Goal: Information Seeking & Learning: Learn about a topic

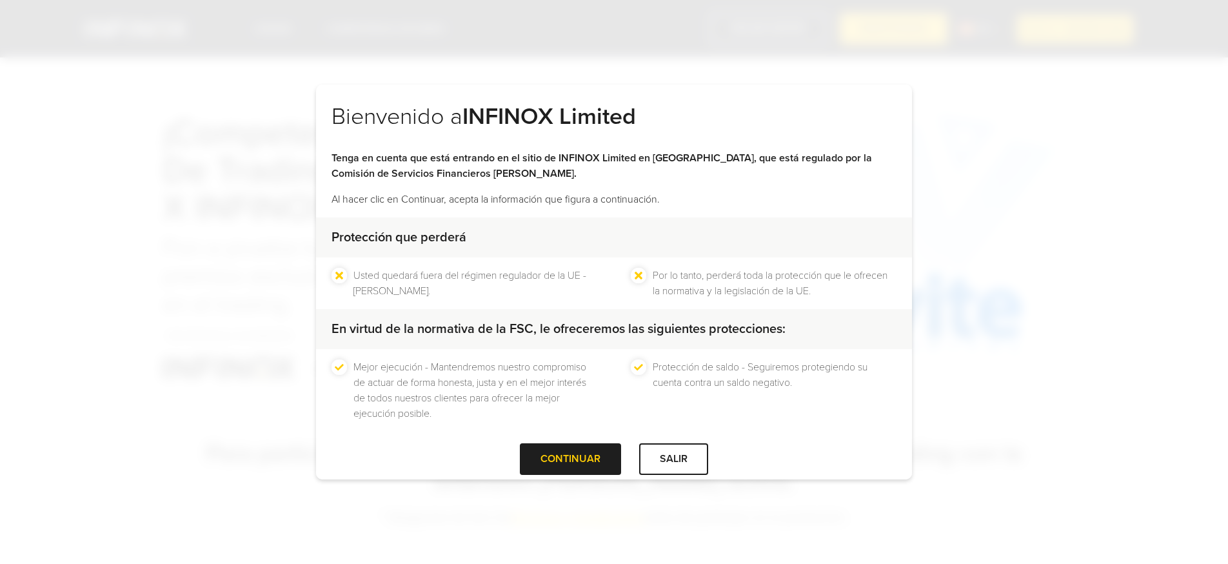
click at [571, 459] on div at bounding box center [571, 459] width 0 height 0
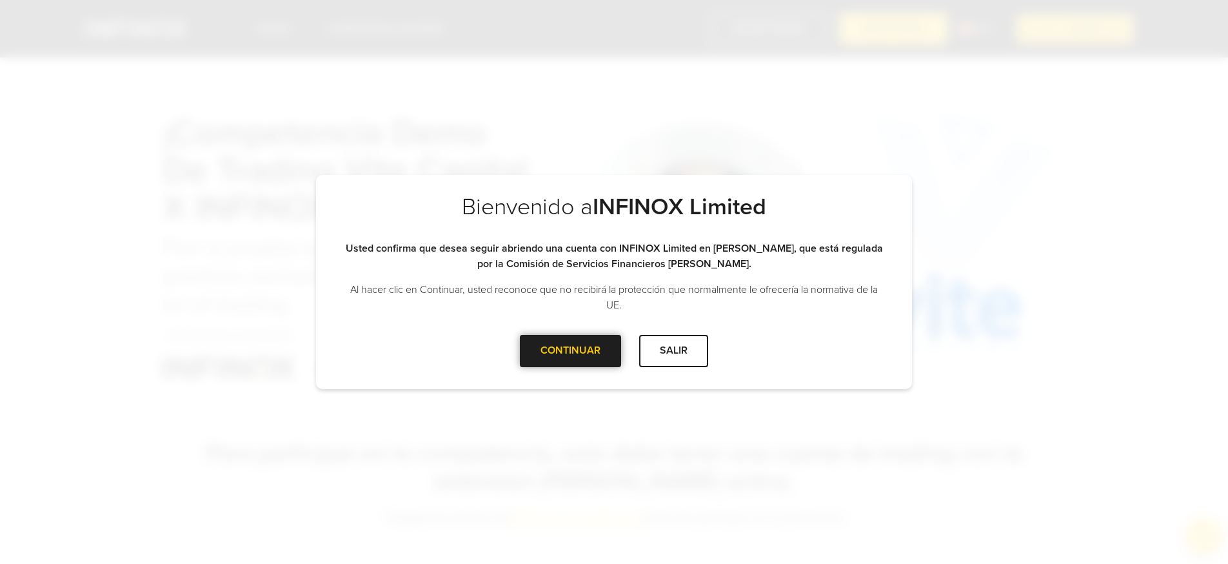
click at [571, 351] on div at bounding box center [571, 351] width 0 height 0
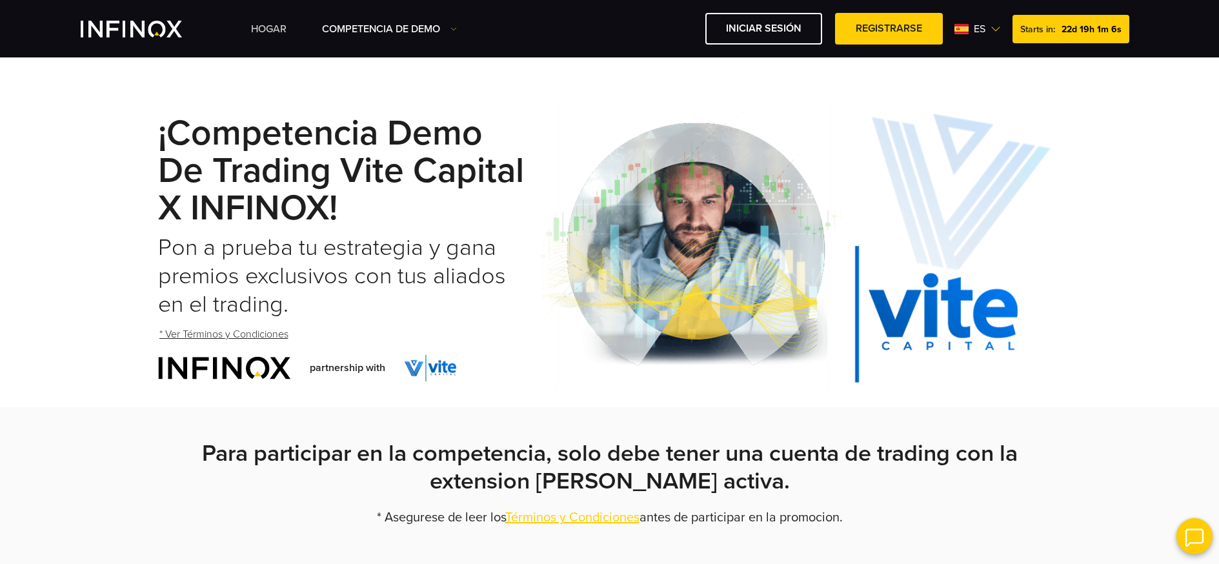
click at [269, 34] on link "Hogar" at bounding box center [268, 28] width 35 height 15
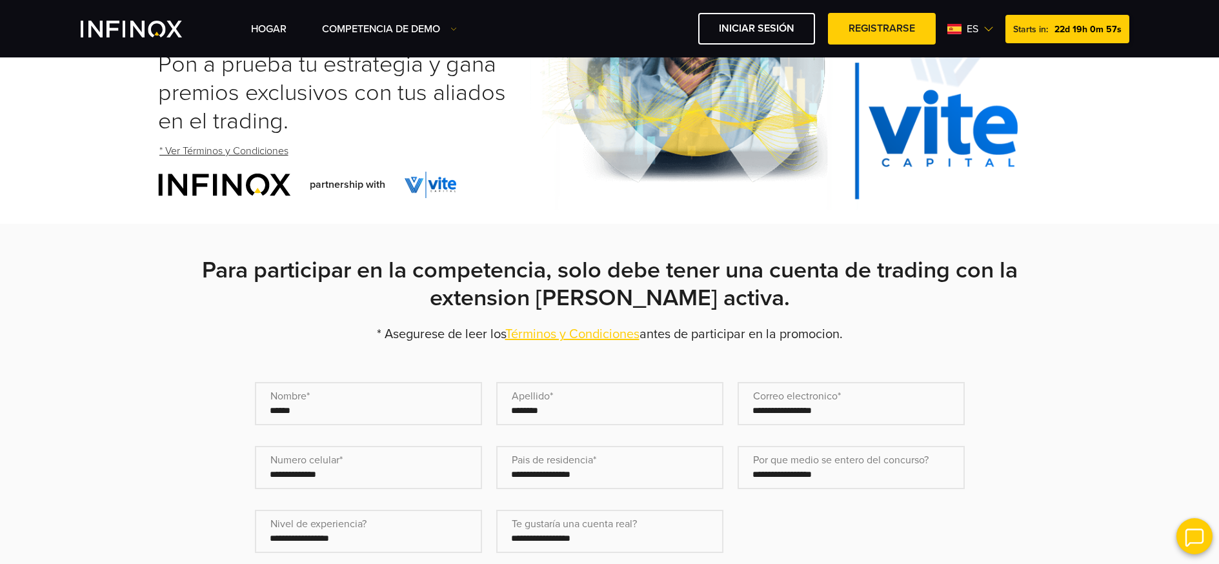
scroll to position [192, 0]
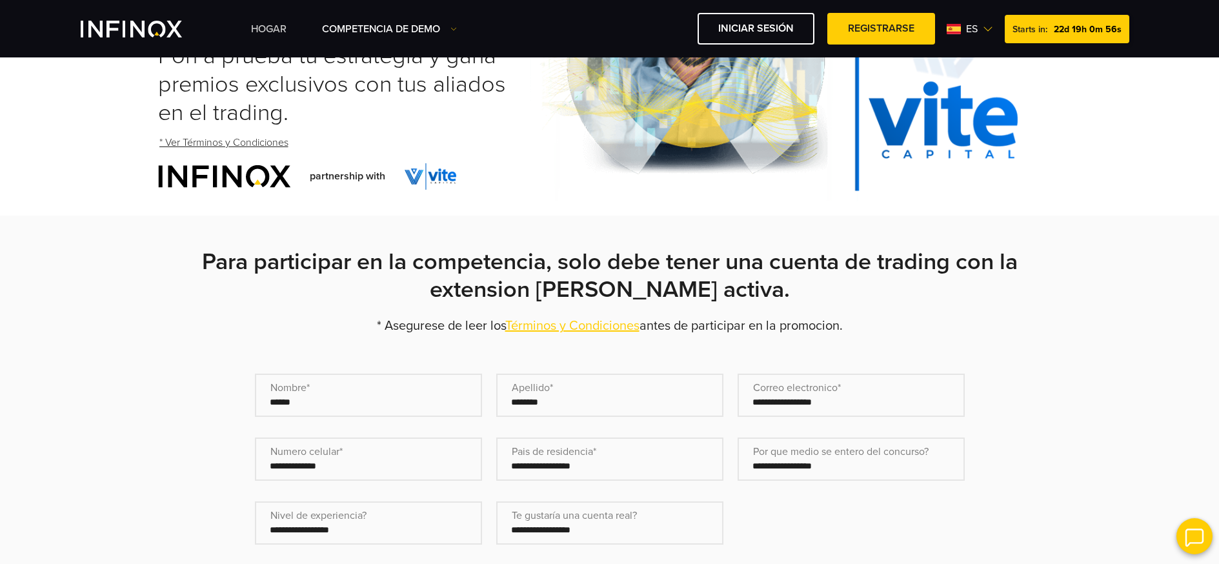
click at [265, 33] on link "Hogar" at bounding box center [268, 28] width 35 height 15
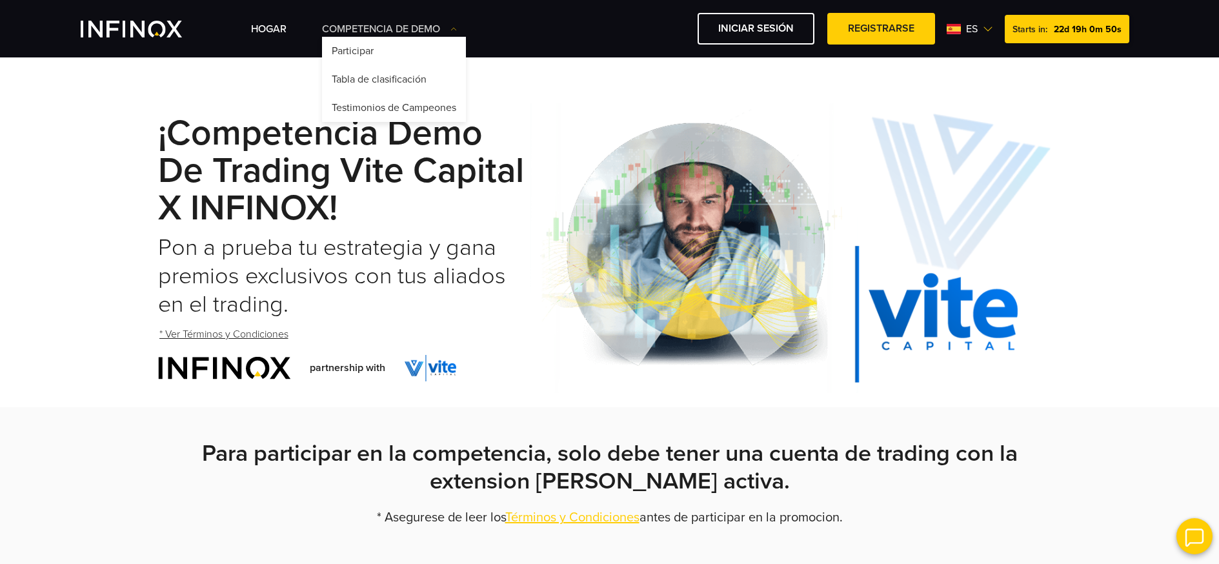
click at [378, 29] on link "Competencia de Demo" at bounding box center [389, 28] width 135 height 15
click at [366, 45] on link "Participar" at bounding box center [394, 51] width 144 height 28
click at [362, 77] on link "Tabla de clasificación" at bounding box center [394, 79] width 144 height 28
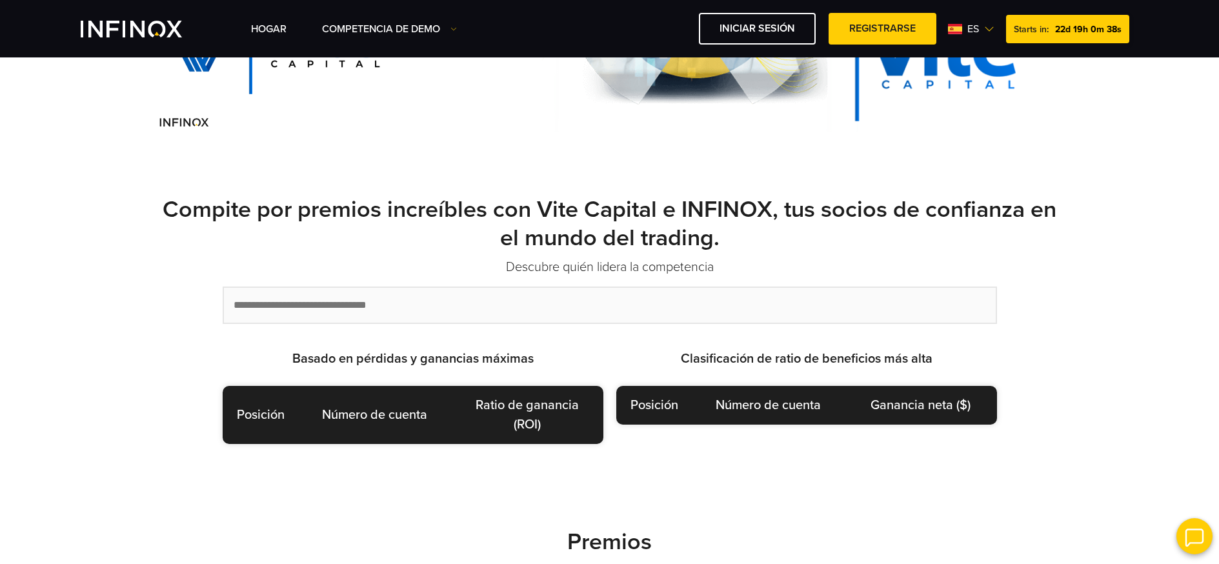
scroll to position [268, 0]
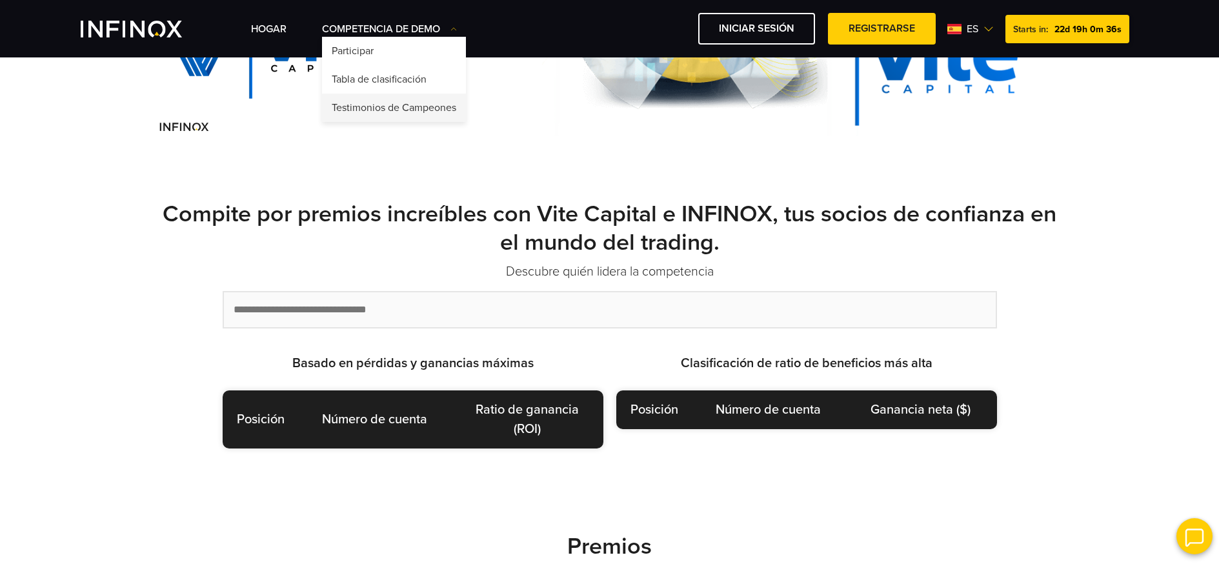
click at [394, 108] on link "Testimonios de Campeones" at bounding box center [394, 108] width 144 height 28
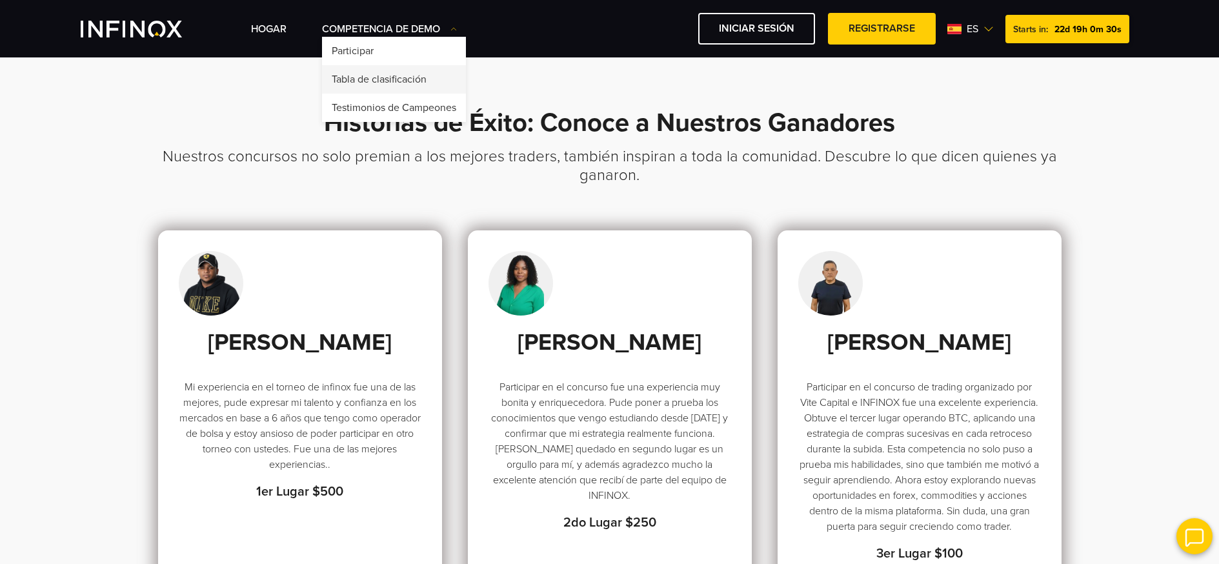
click at [395, 68] on link "Tabla de clasificación" at bounding box center [394, 79] width 144 height 28
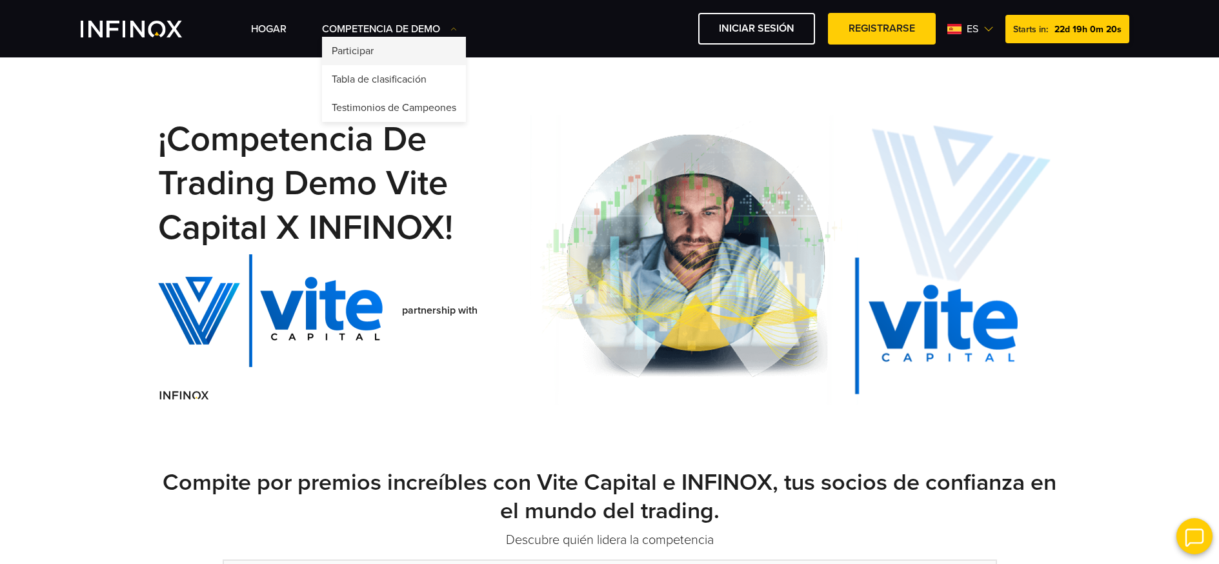
click at [392, 57] on link "Participar" at bounding box center [394, 51] width 144 height 28
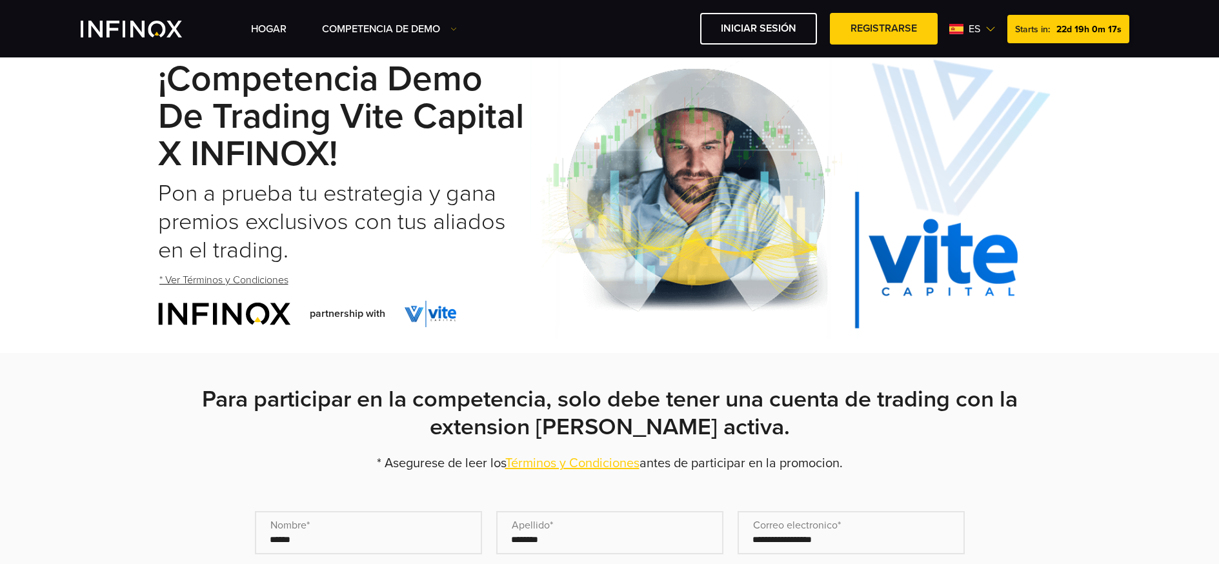
scroll to position [72, 0]
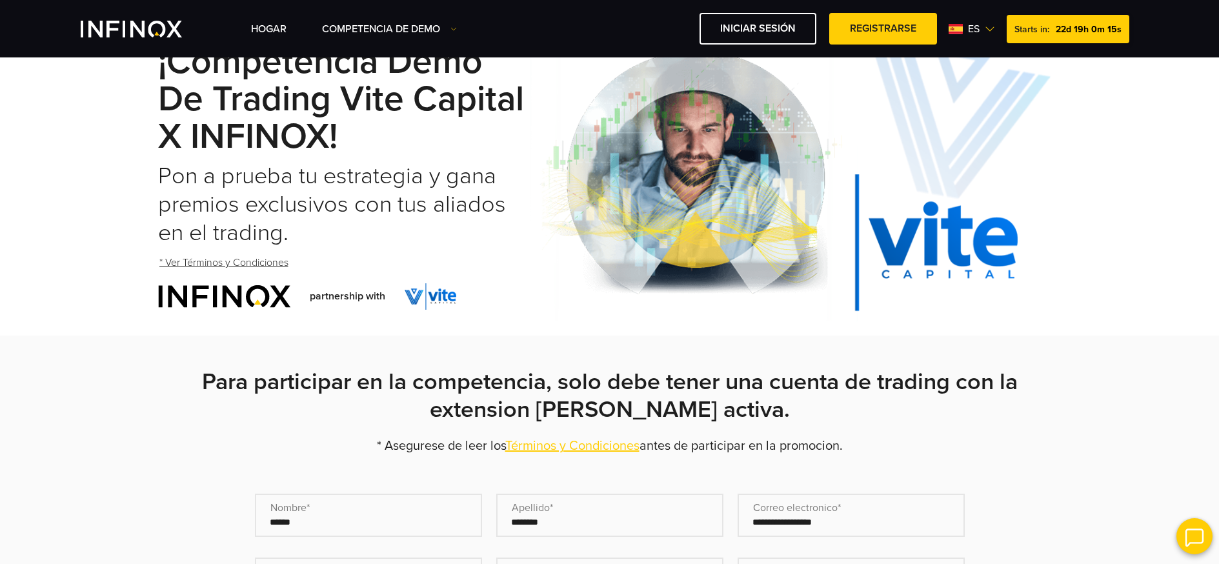
click at [270, 265] on link "* Ver Términos y Condiciones" at bounding box center [224, 263] width 132 height 32
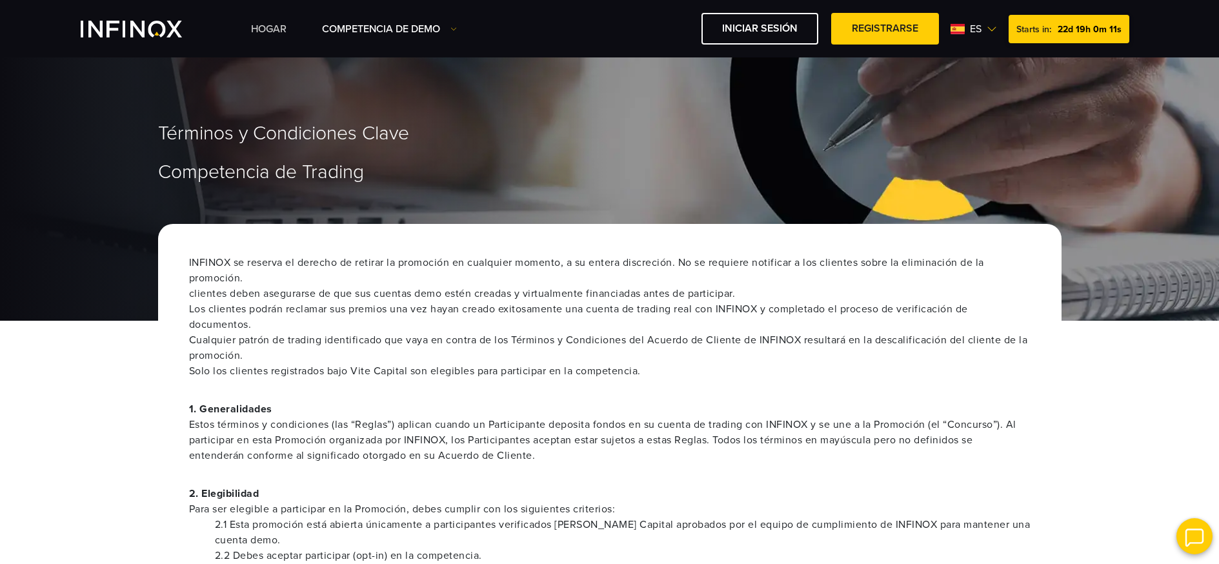
click at [263, 26] on link "Hogar" at bounding box center [268, 28] width 35 height 15
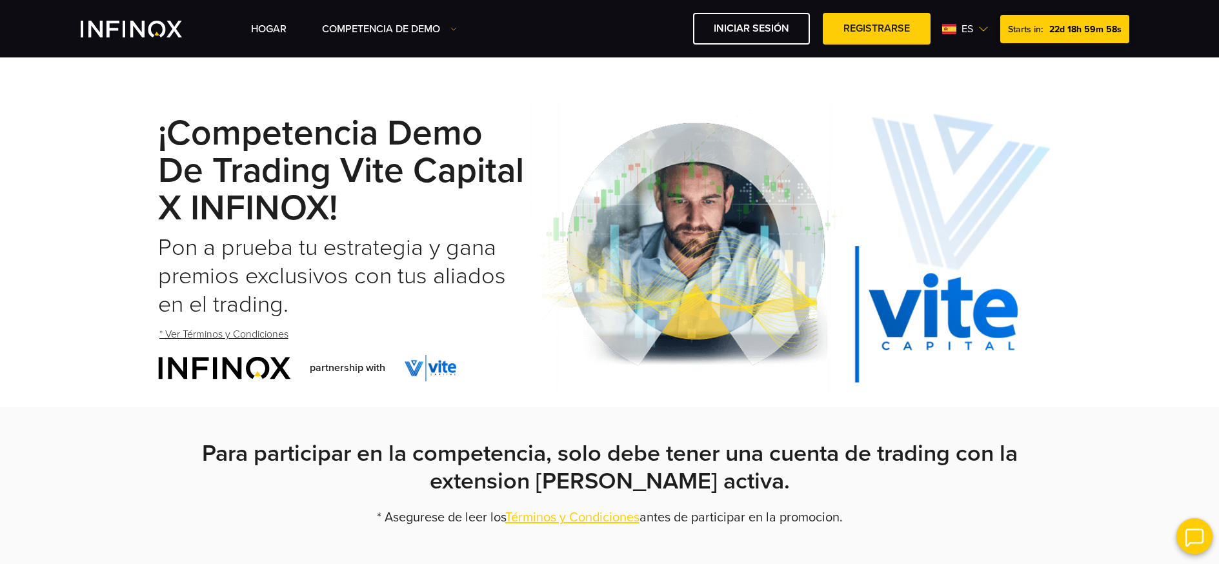
drag, startPoint x: 121, startPoint y: 239, endPoint x: 118, endPoint y: 205, distance: 34.3
click at [121, 232] on div "¡Competencia Demo de Trading Vite Capital x INFINOX! Pon a prueba tu estrategia…" at bounding box center [609, 248] width 1219 height 317
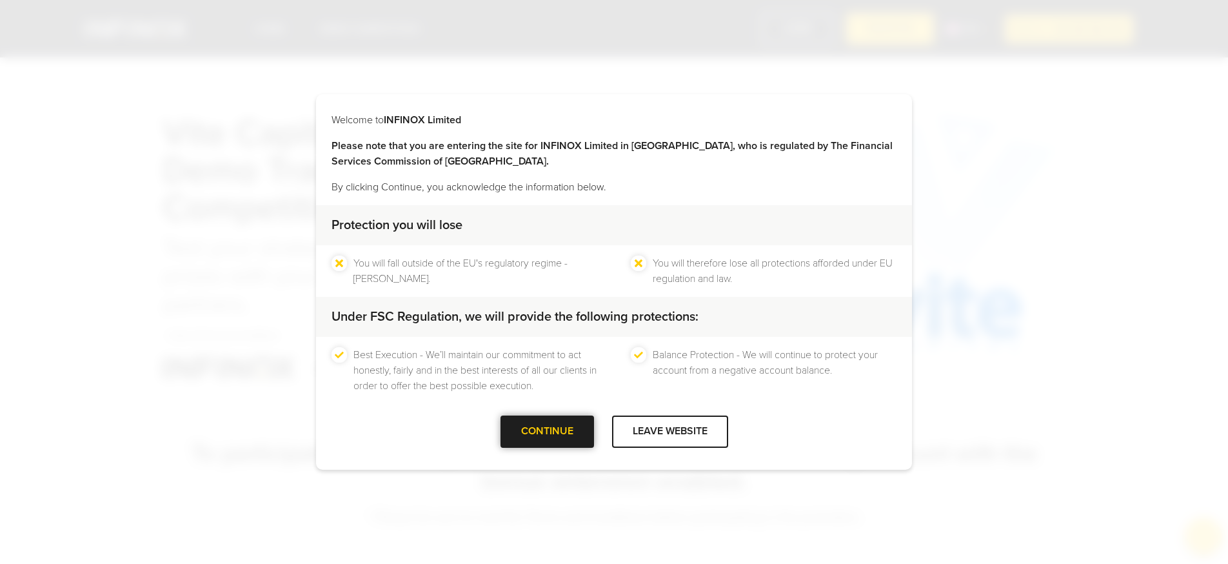
click at [547, 432] on div at bounding box center [547, 432] width 0 height 0
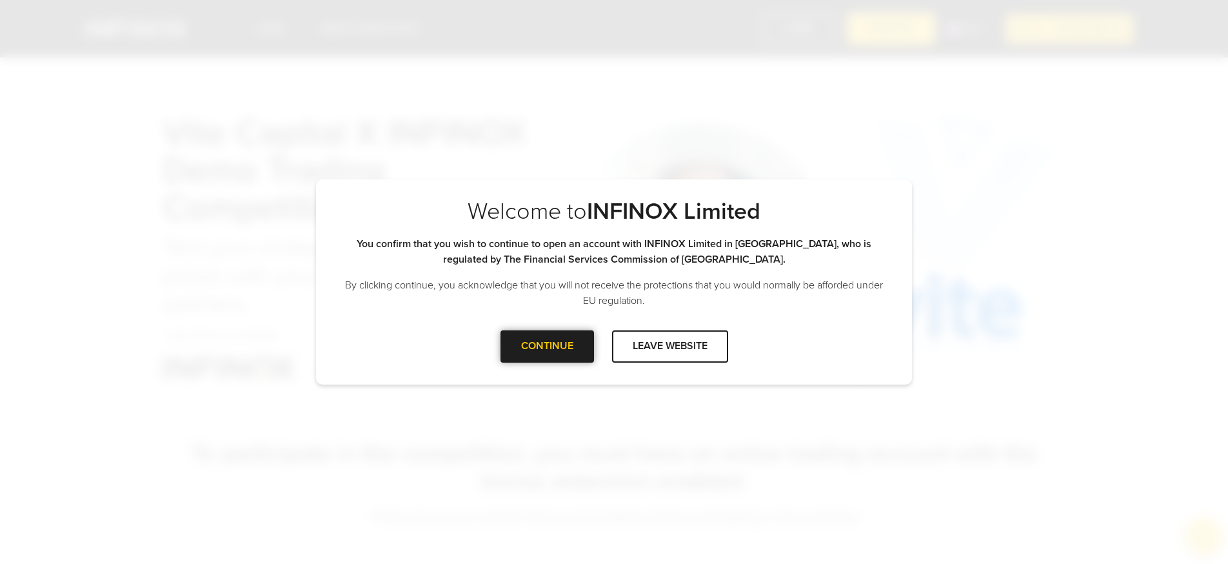
drag, startPoint x: 544, startPoint y: 354, endPoint x: 551, endPoint y: 350, distance: 7.8
click at [547, 346] on div at bounding box center [547, 346] width 0 height 0
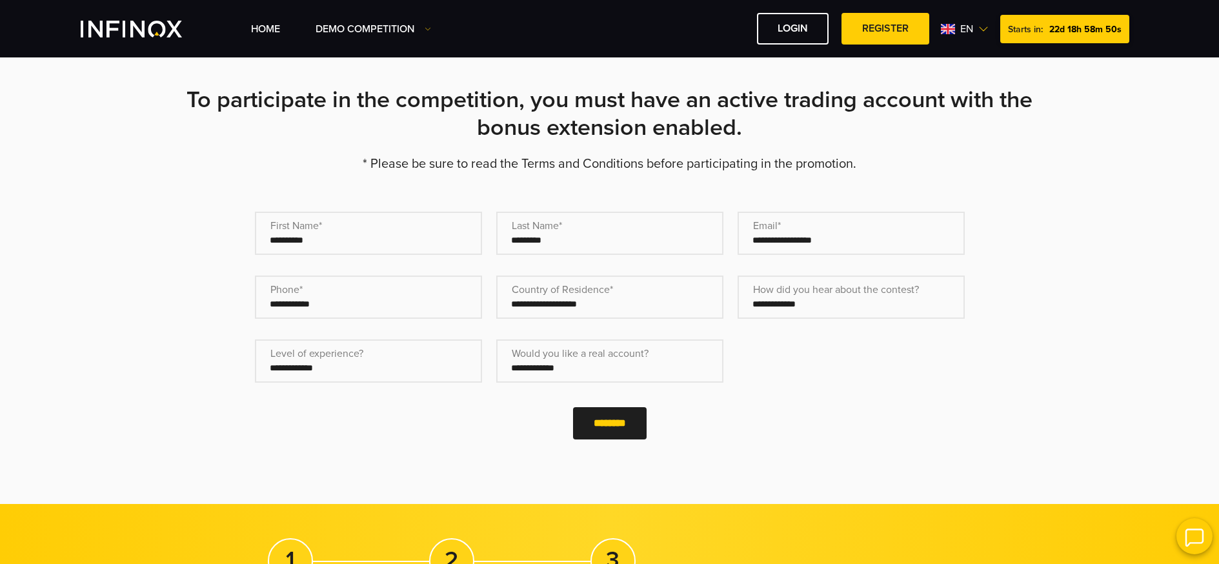
scroll to position [357, 0]
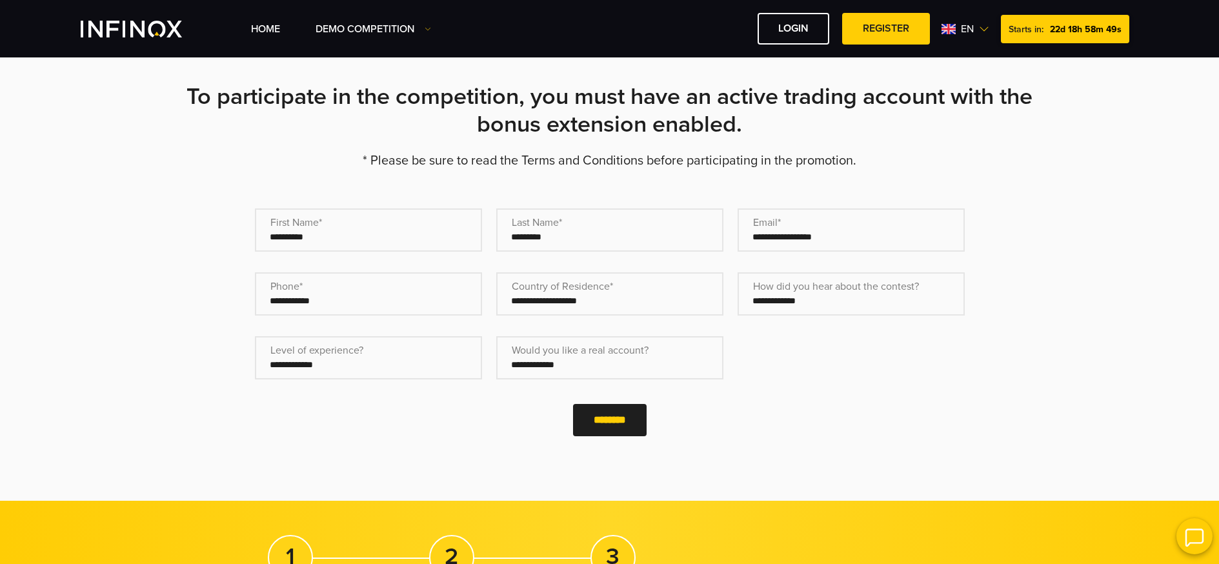
click at [1044, 34] on div "Starts in: 22d 18h 58m 49s" at bounding box center [1065, 29] width 128 height 28
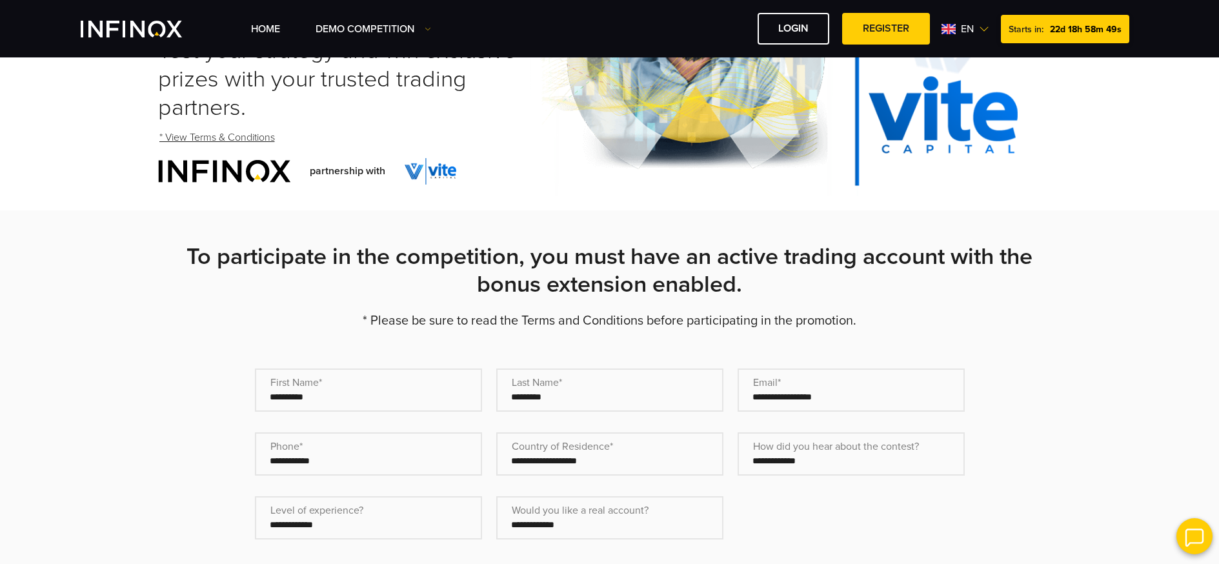
scroll to position [102, 0]
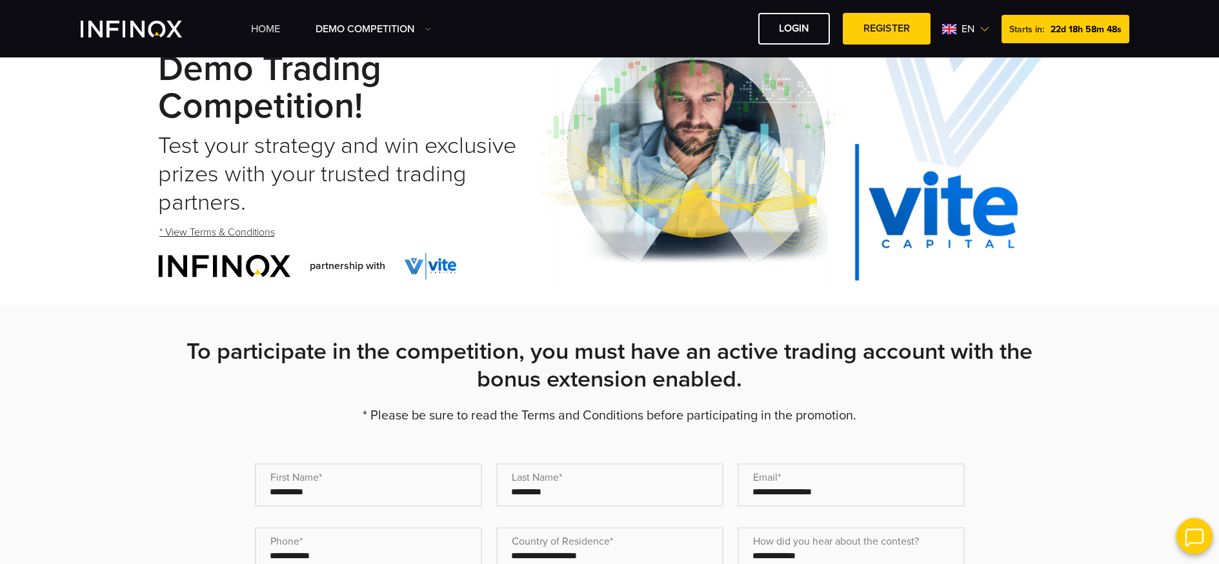
click at [267, 31] on link "Home" at bounding box center [265, 28] width 29 height 15
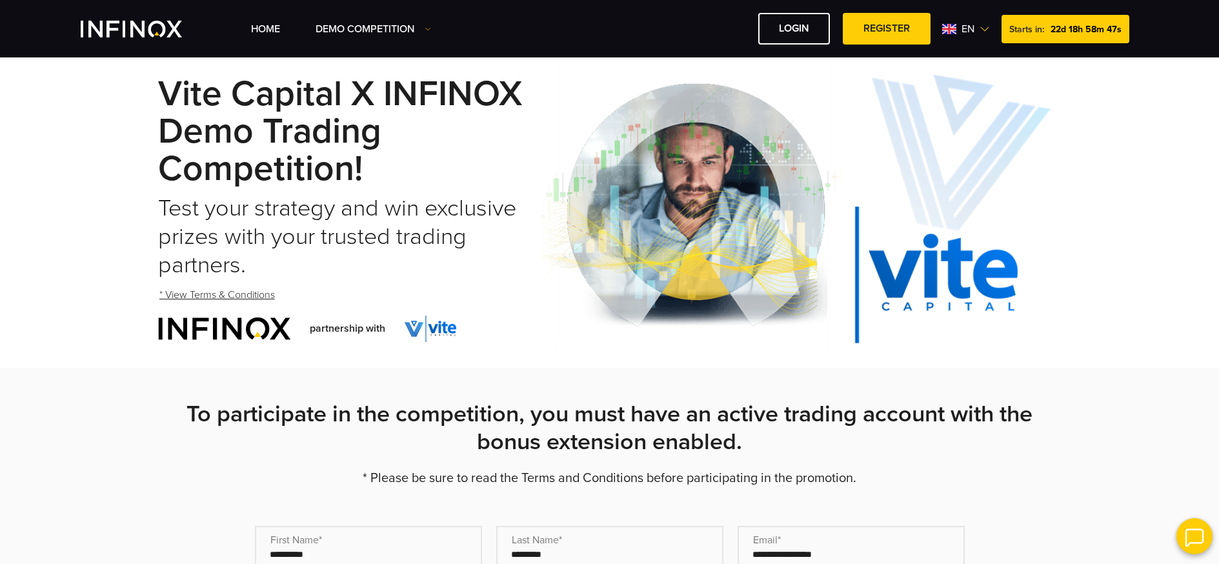
scroll to position [0, 0]
